Goal: Task Accomplishment & Management: Manage account settings

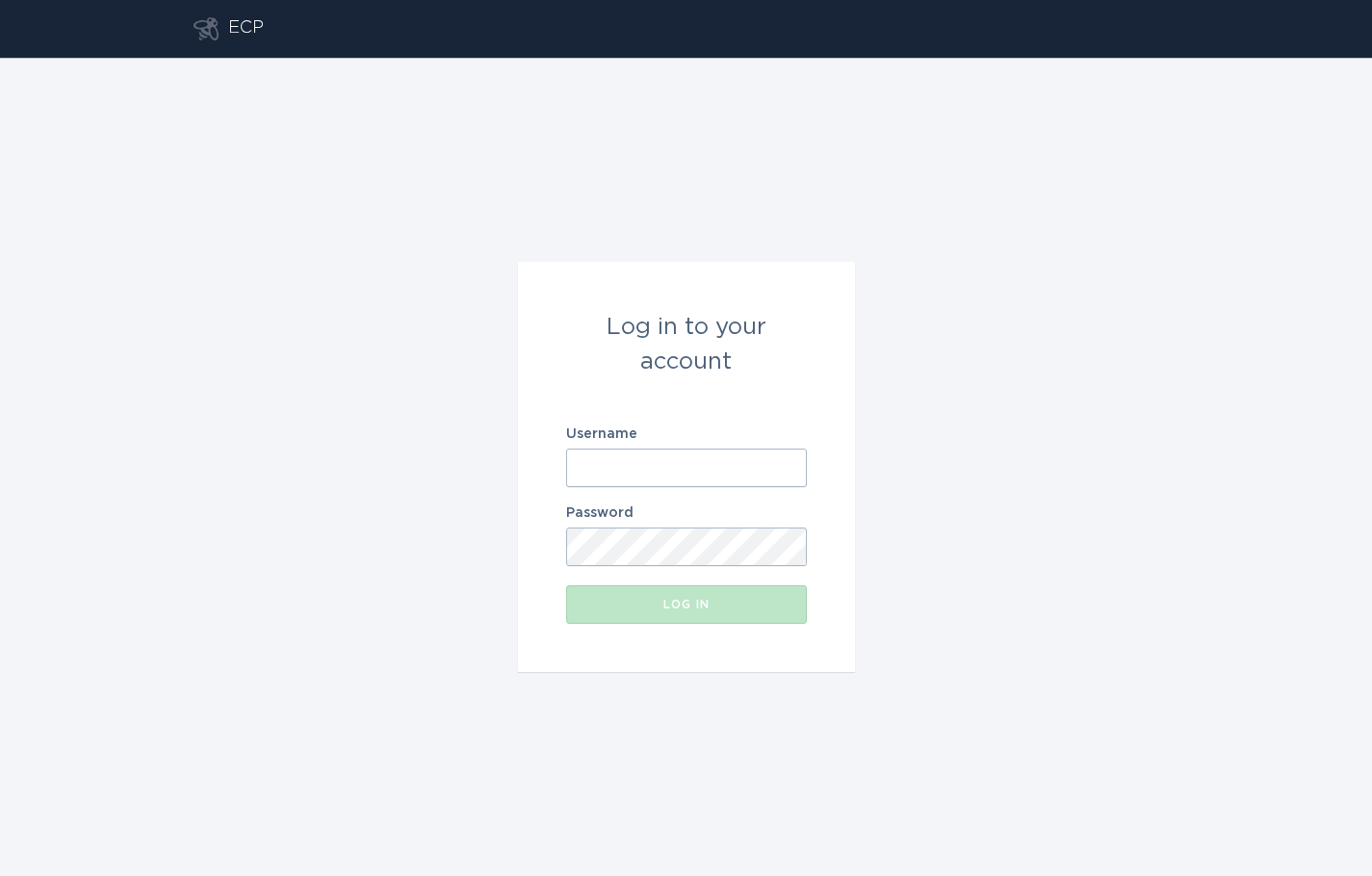
click at [644, 464] on input "Username" at bounding box center [686, 467] width 241 height 39
click at [0, 875] on com-1password-button at bounding box center [0, 876] width 0 height 0
click at [704, 478] on input "Username" at bounding box center [686, 467] width 241 height 39
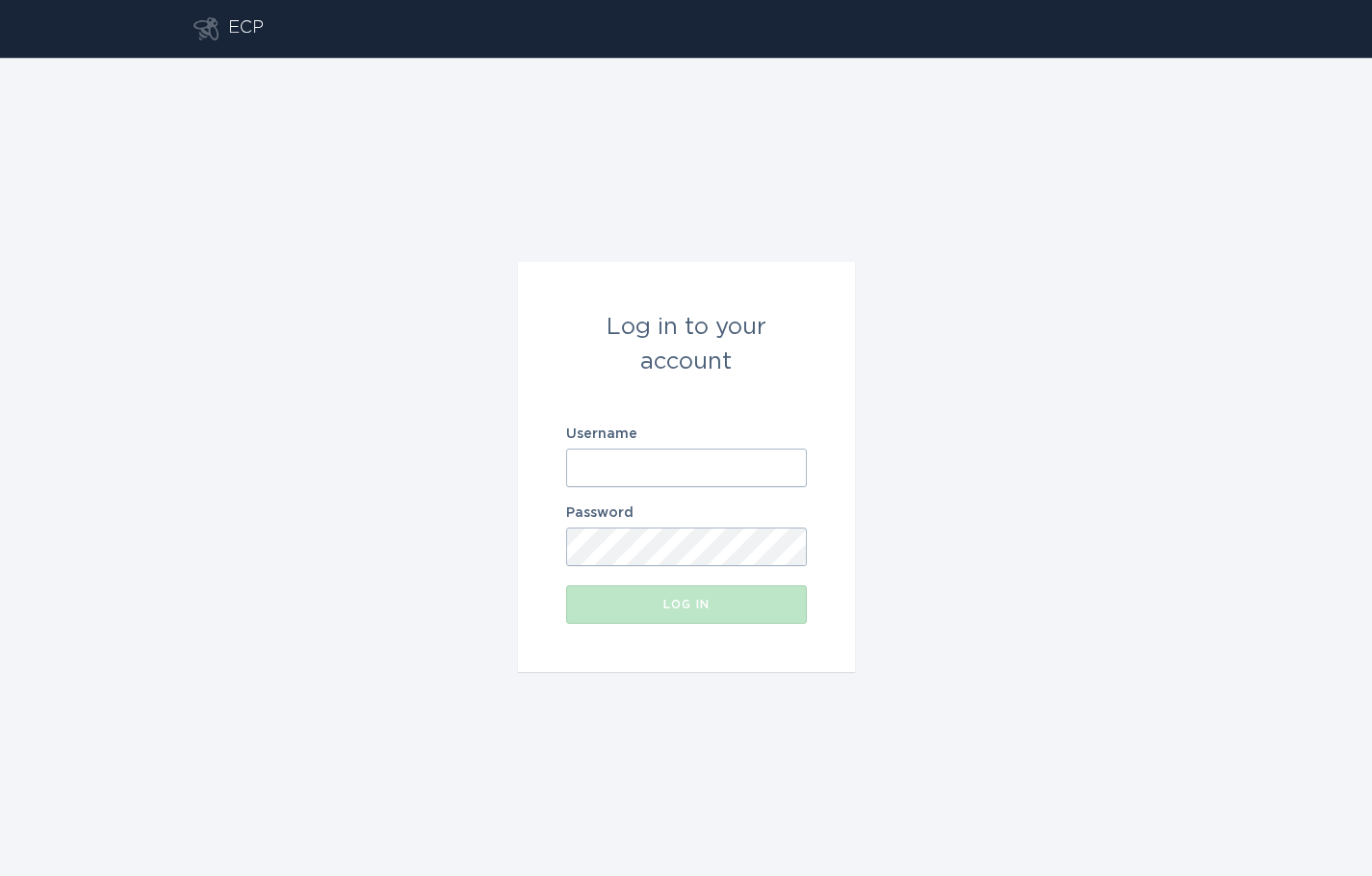
click at [0, 875] on com-1password-button at bounding box center [0, 876] width 0 height 0
click at [646, 480] on input "Username" at bounding box center [686, 467] width 241 height 39
paste input "[EMAIL_ADDRESS][DOMAIN_NAME]"
type input "[EMAIL_ADDRESS][DOMAIN_NAME]"
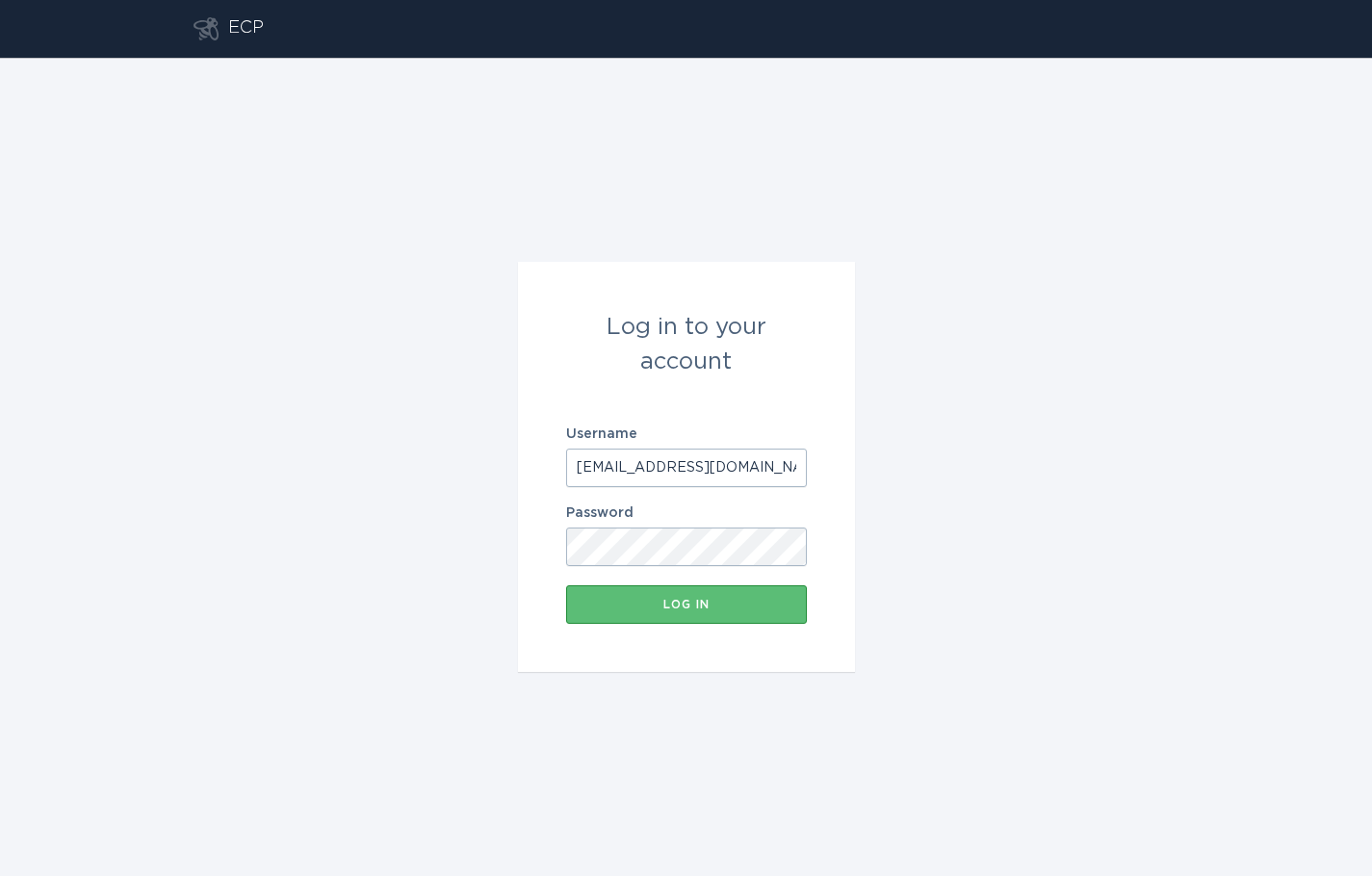
click at [1064, 566] on div "Log in to your account Username [EMAIL_ADDRESS][DOMAIN_NAME] Password Log in" at bounding box center [686, 467] width 1372 height 819
click at [709, 609] on div "Log in" at bounding box center [686, 605] width 221 height 12
